Goal: Task Accomplishment & Management: Manage account settings

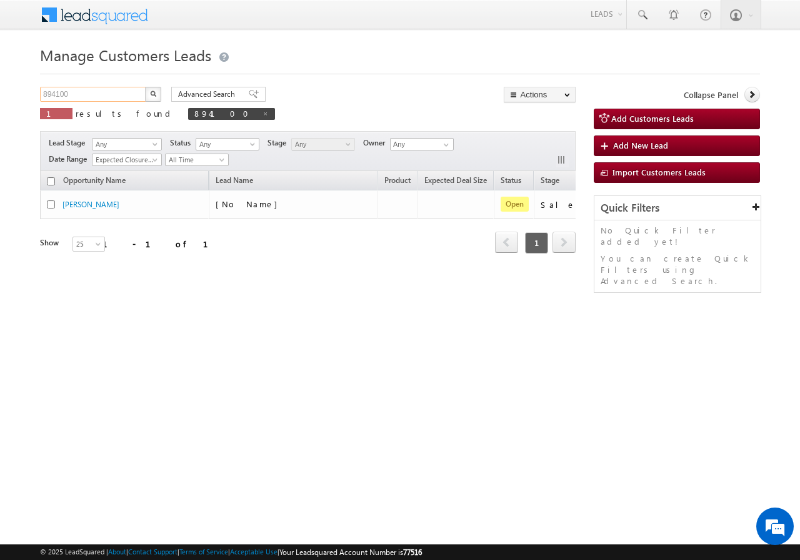
click at [126, 87] on input "894100" at bounding box center [93, 94] width 107 height 15
paste input "923234"
type input "923234"
click at [155, 89] on button "button" at bounding box center [153, 94] width 16 height 15
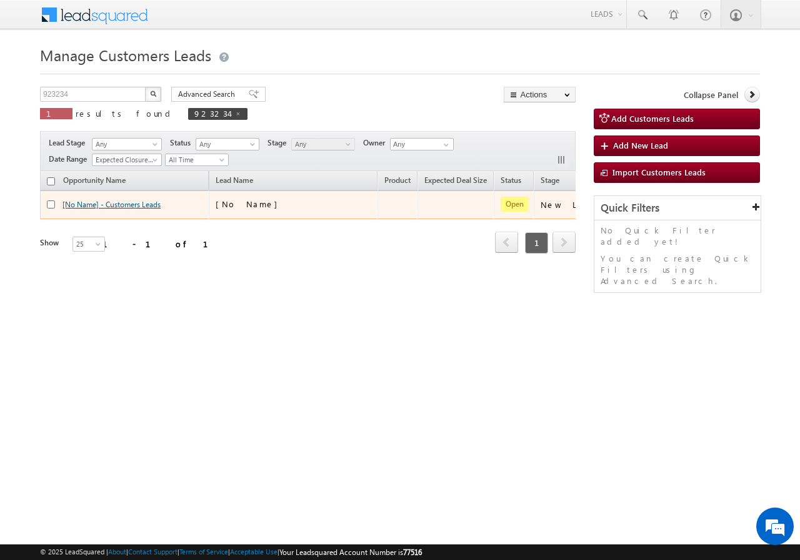
click at [129, 207] on link "[No Name] - Customers Leads" at bounding box center [111, 204] width 98 height 9
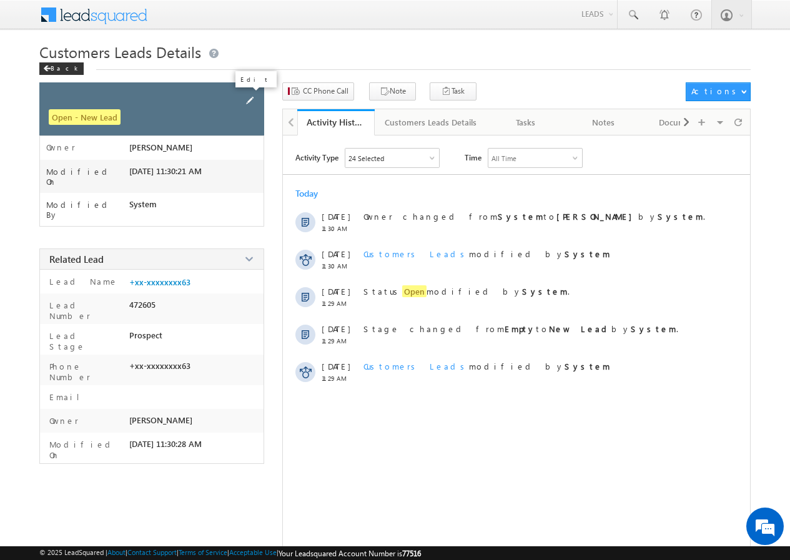
click at [251, 98] on span at bounding box center [250, 101] width 14 height 14
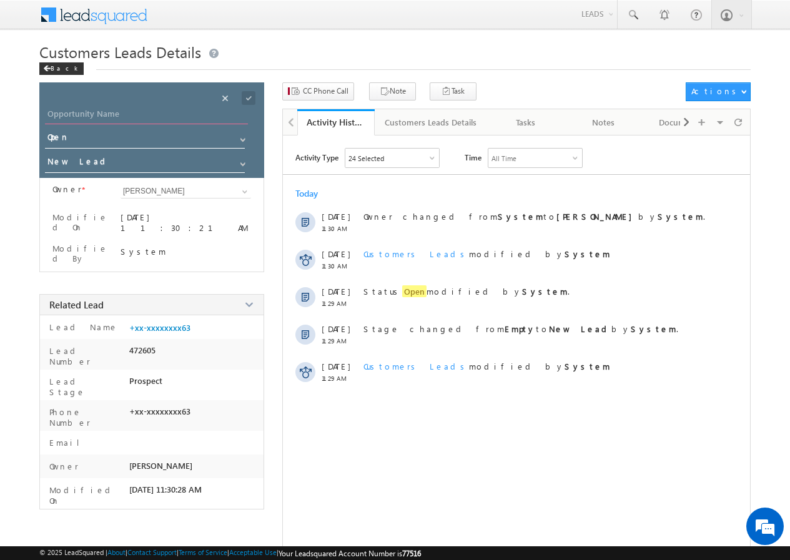
click at [121, 109] on input "Opportunity Name" at bounding box center [146, 115] width 203 height 17
paste input "TULSHIRAMJI PURNAJI DHAGE"
type input "TULSHIRAMJI PURNAJI DHAGE"
click at [248, 94] on div "Save" at bounding box center [259, 84] width 46 height 22
click at [247, 98] on span at bounding box center [249, 98] width 14 height 14
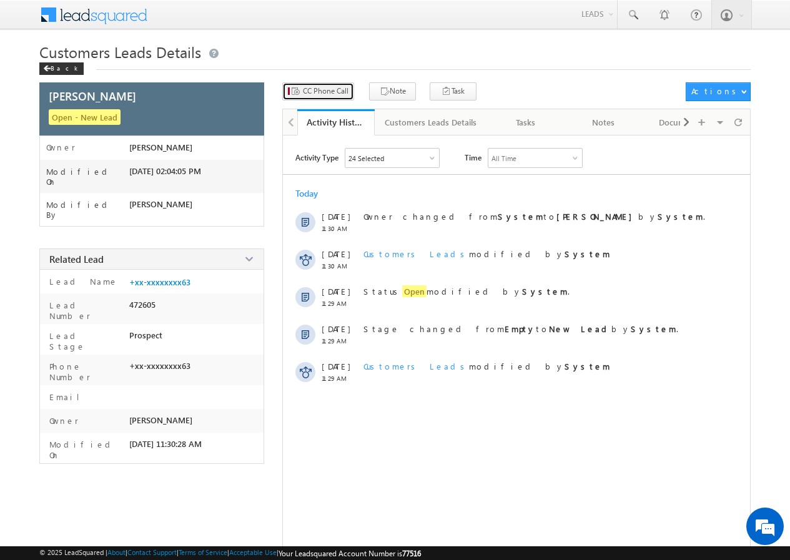
click at [312, 92] on span "CC Phone Call" at bounding box center [326, 91] width 46 height 11
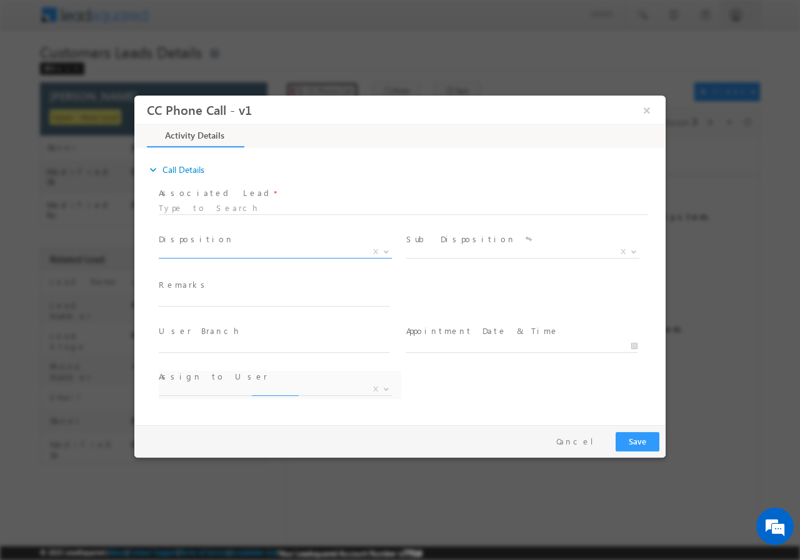
select select "akshay.gulhane@sgrlimited.in"
click at [218, 246] on span "X" at bounding box center [275, 252] width 233 height 12
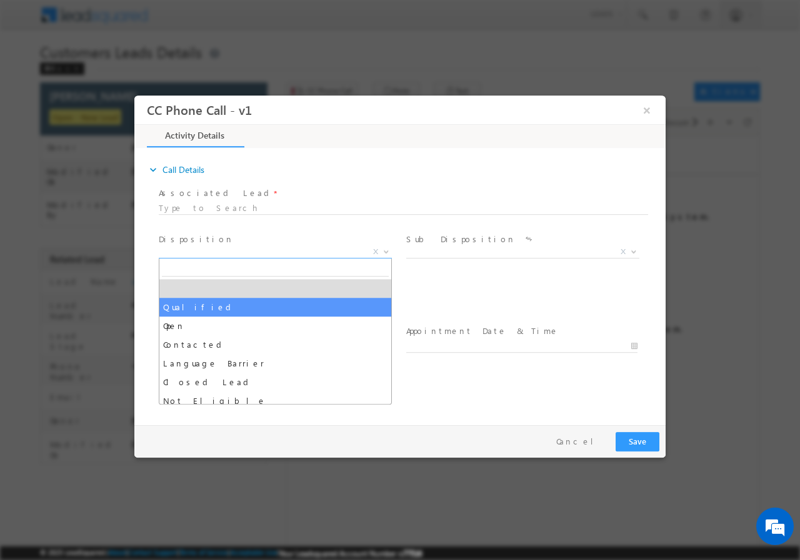
select select "Qualified"
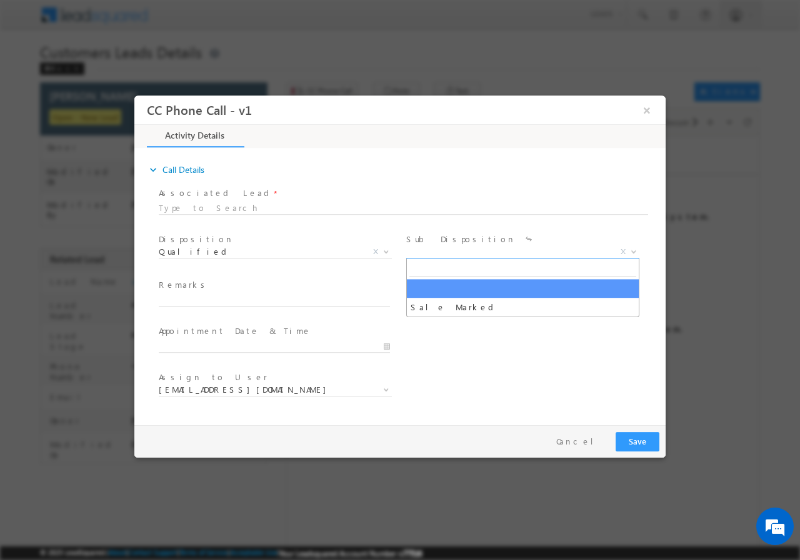
click at [422, 250] on span "X" at bounding box center [522, 252] width 233 height 12
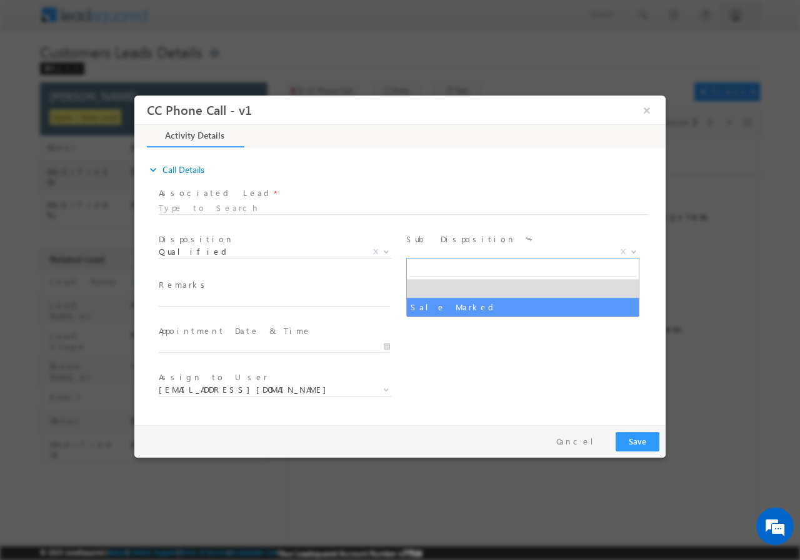
select select "Sale Marked"
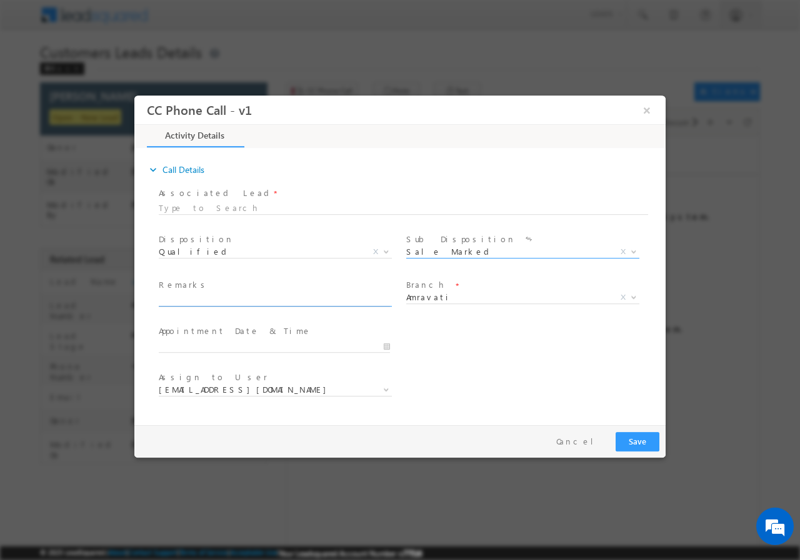
click at [211, 295] on input "text" at bounding box center [274, 300] width 231 height 12
paste input "923234/ VB_Know_More/ TULSHIRAMJI PURNAJI DHAGE / 9623195963 / renovation / own…"
type input "923234/ VB_Know_More/ TULSHIRAMJI PURNAJI DHAGE / 9623195963 / renovation / own…"
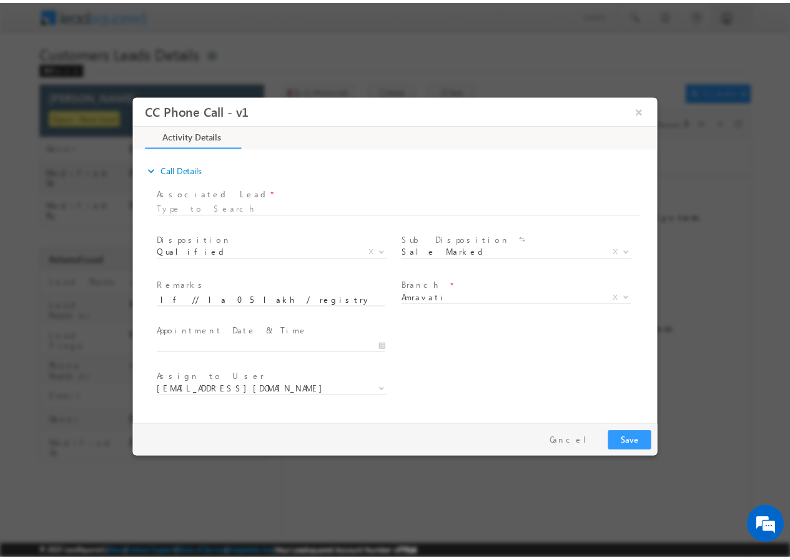
scroll to position [0, 0]
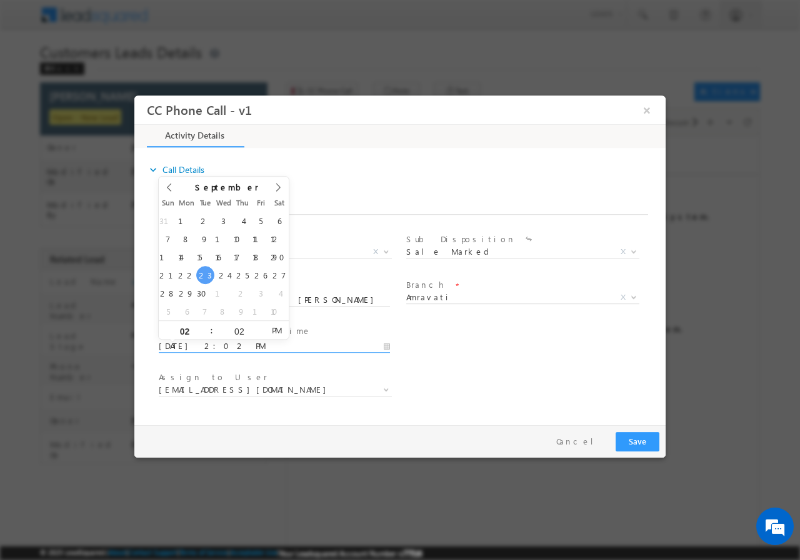
click at [385, 347] on input "09/23/2025 2:02 PM" at bounding box center [274, 346] width 231 height 12
type input "09/24/2025 1:02 PM"
type input "01"
click at [204, 337] on span at bounding box center [206, 334] width 9 height 9
type input "09/24/2025 12:02 PM"
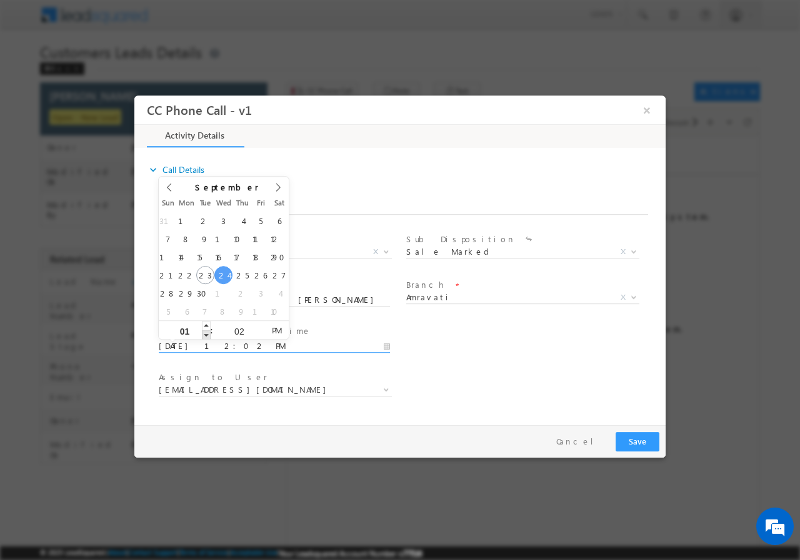
type input "12"
click at [204, 337] on span at bounding box center [206, 334] width 9 height 9
type input "09/24/2025 11:02 AM"
type input "11"
click at [204, 337] on span at bounding box center [206, 334] width 9 height 9
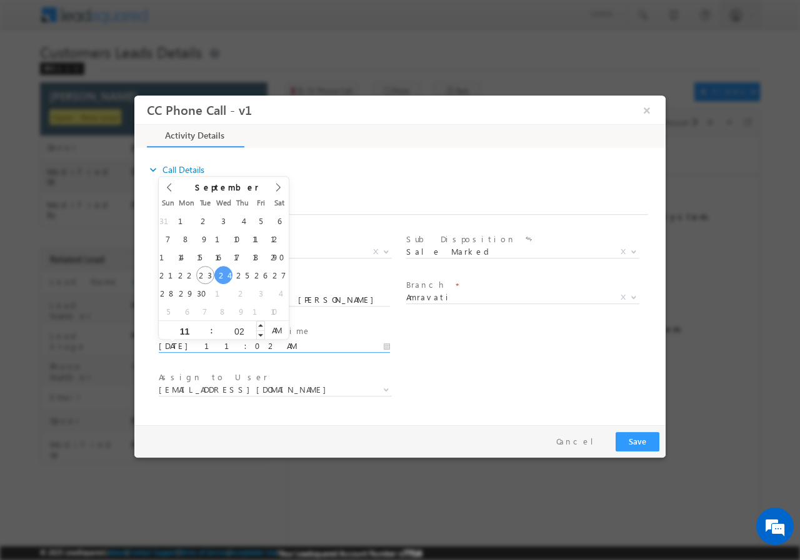
click at [235, 332] on input "02" at bounding box center [239, 331] width 52 height 8
type input "00"
type input "09/24/2025 11:00 AM"
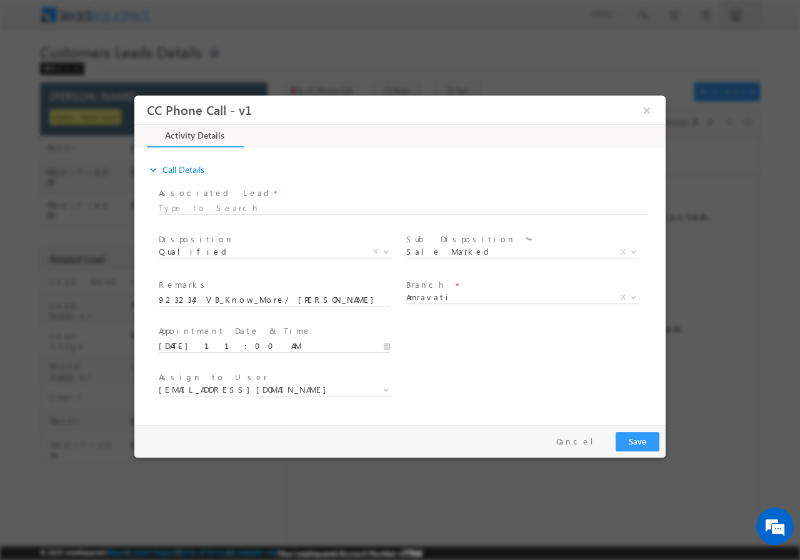
click at [484, 348] on div "User Branch * Appointment Date & Time * 09/24/2025 11:00 AM" at bounding box center [410, 345] width 509 height 46
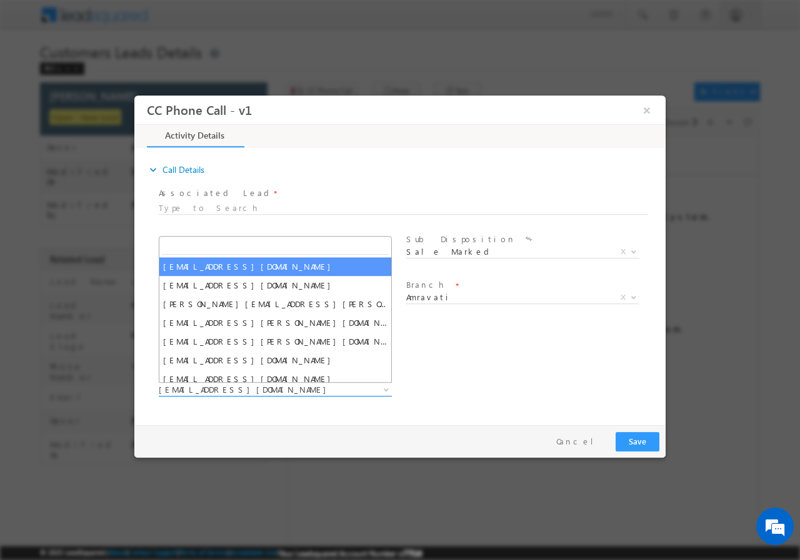
click at [230, 387] on span "akshay.gulhane@sgrlimited.in" at bounding box center [260, 389] width 203 height 11
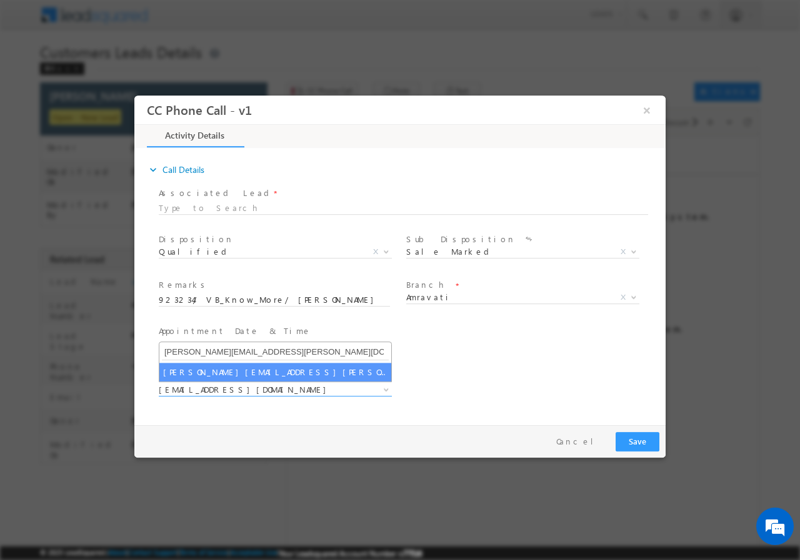
type input "vaibhav.dhanke@sgrlimited.in"
select select "vaibhav.dhanke@sgrlimited.in"
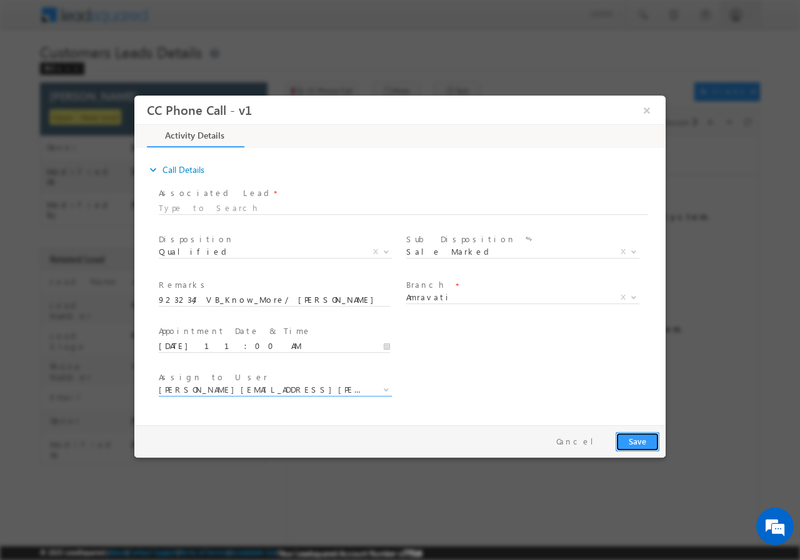
click at [632, 440] on button "Save" at bounding box center [637, 441] width 44 height 19
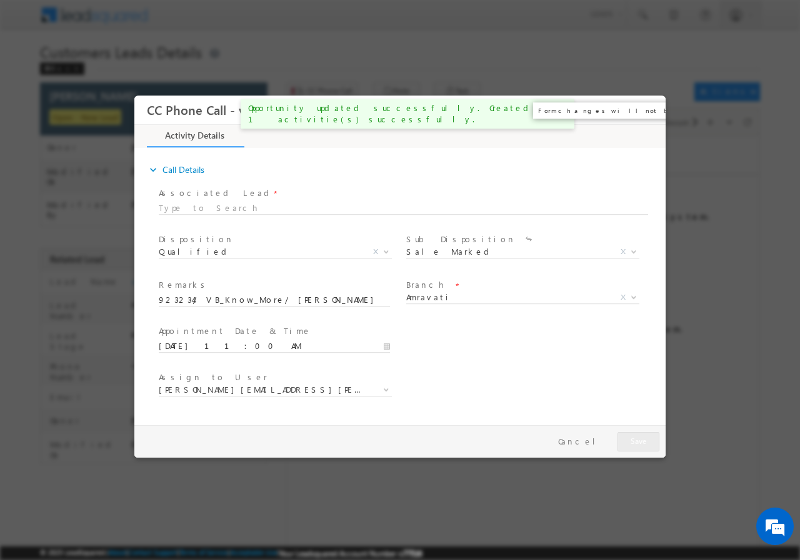
click at [647, 111] on button "×" at bounding box center [646, 109] width 21 height 23
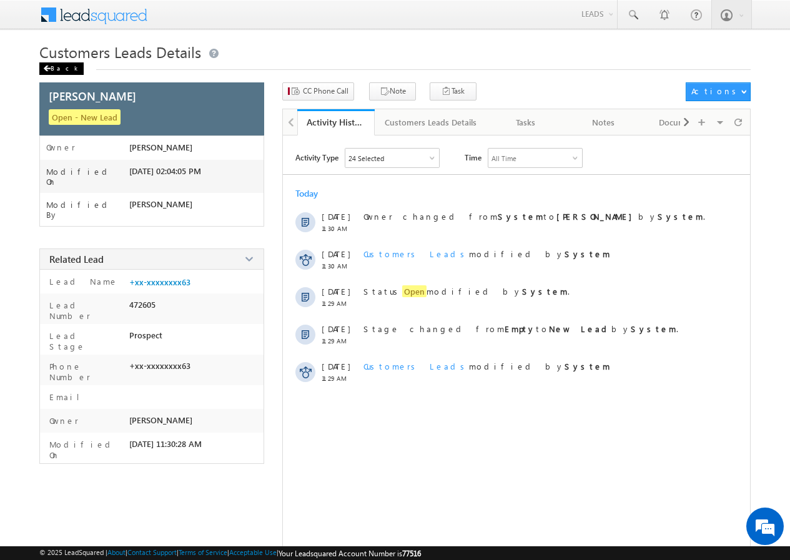
click at [52, 67] on div "Back" at bounding box center [61, 68] width 44 height 12
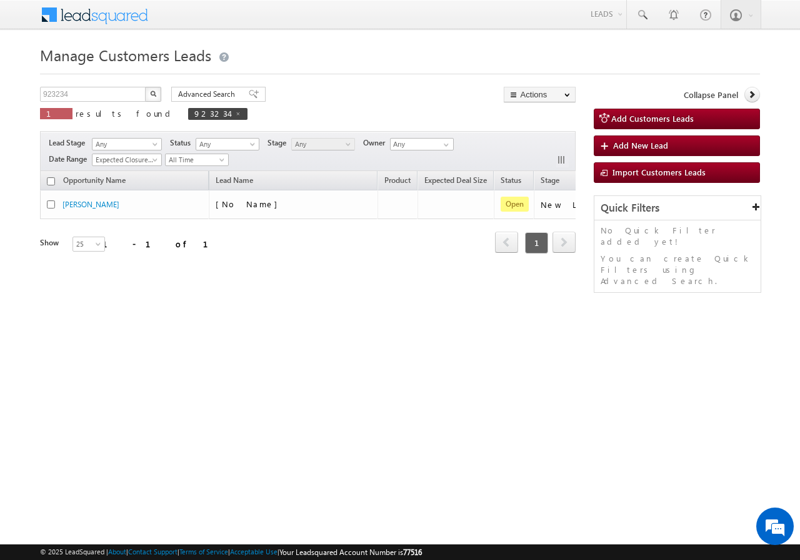
scroll to position [0, 117]
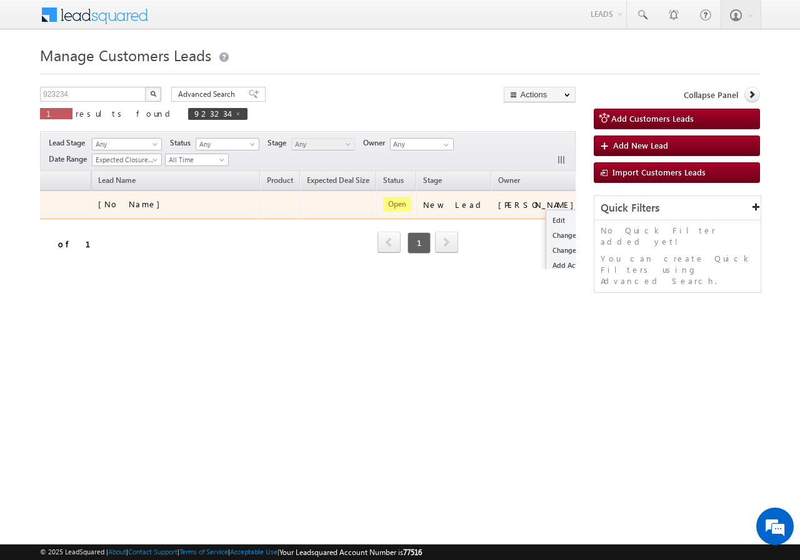
click at [596, 201] on button "button" at bounding box center [602, 204] width 12 height 12
click at [546, 221] on link "Edit" at bounding box center [577, 220] width 62 height 15
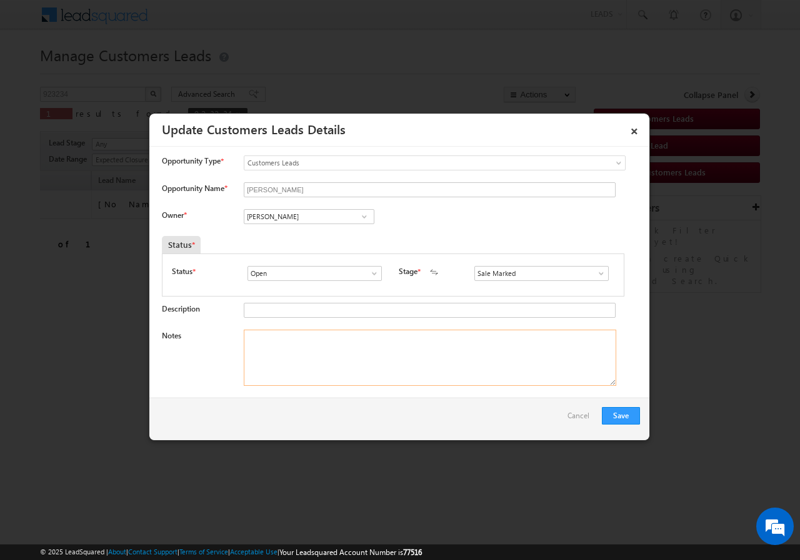
click at [302, 340] on textarea "Notes" at bounding box center [430, 358] width 372 height 56
paste textarea "923234/ VB_Know_More/ TULSHIRAMJI PURNAJI DHAGE / 9623195963 / renovation / own…"
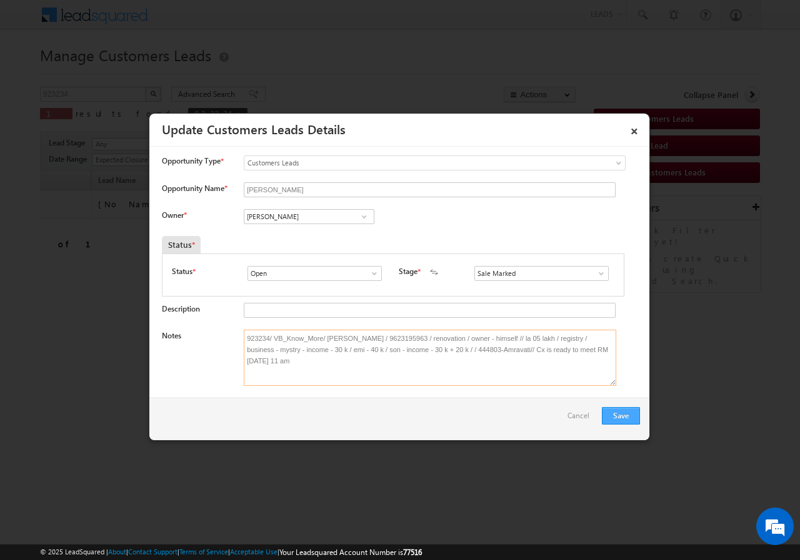
type textarea "923234/ VB_Know_More/ TULSHIRAMJI PURNAJI DHAGE / 9623195963 / renovation / own…"
click at [613, 414] on button "Save" at bounding box center [621, 415] width 38 height 17
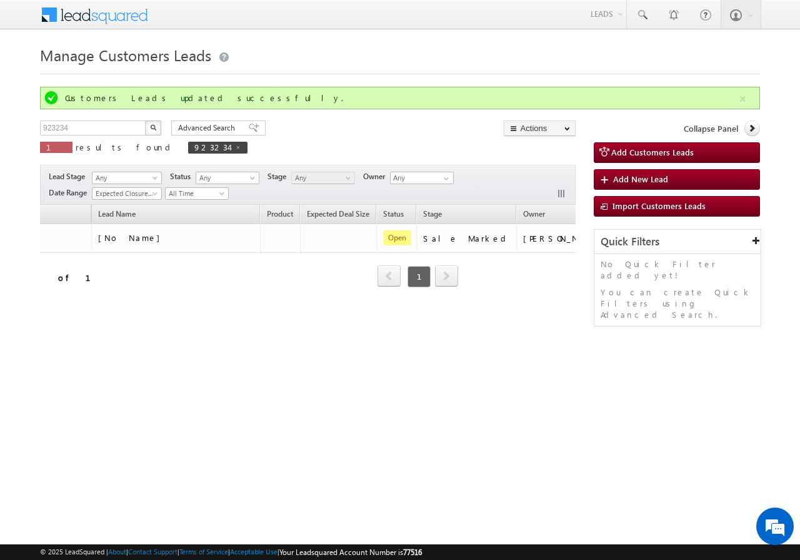
scroll to position [0, 0]
